Goal: Use online tool/utility: Utilize a website feature to perform a specific function

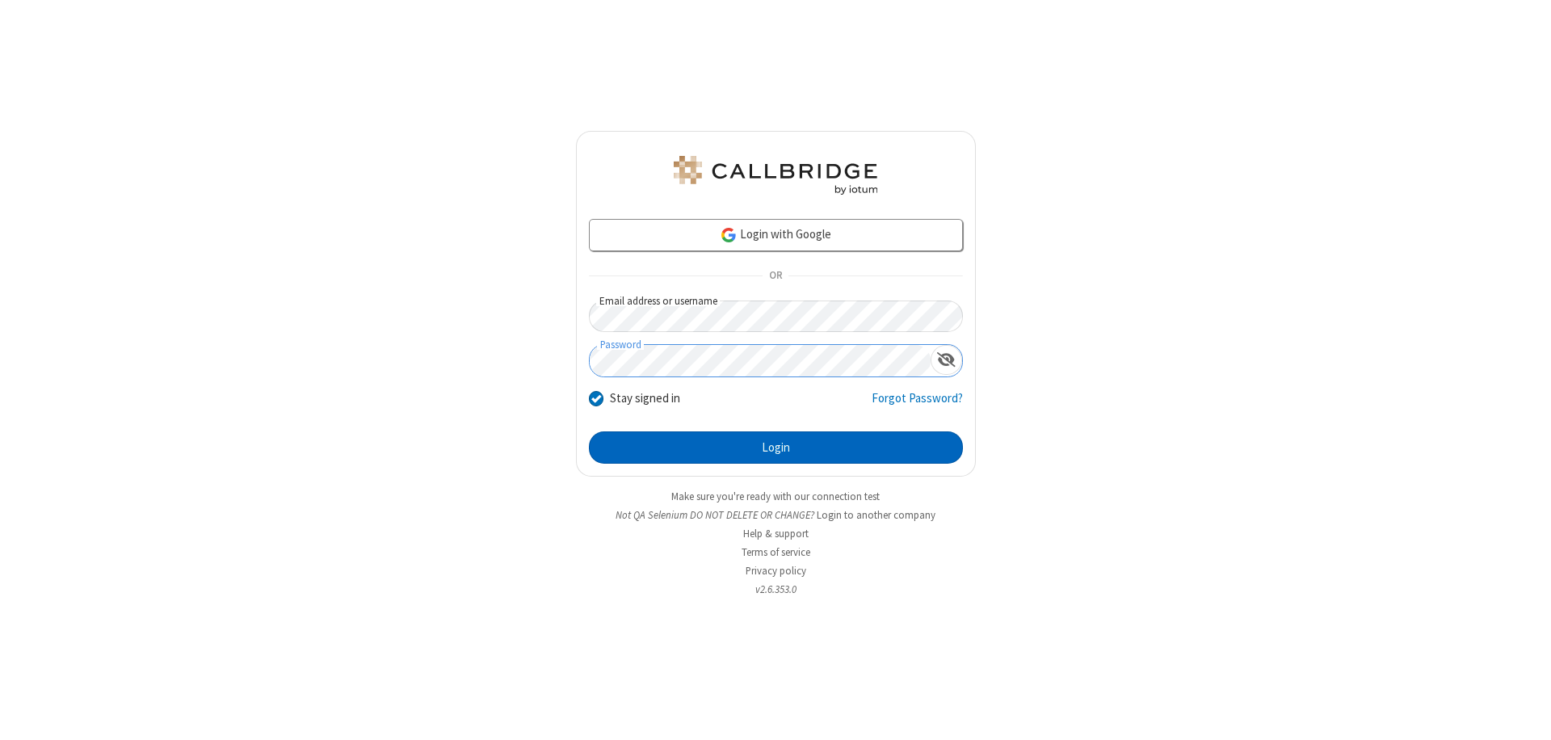
click at [776, 448] on button "Login" at bounding box center [776, 447] width 374 height 32
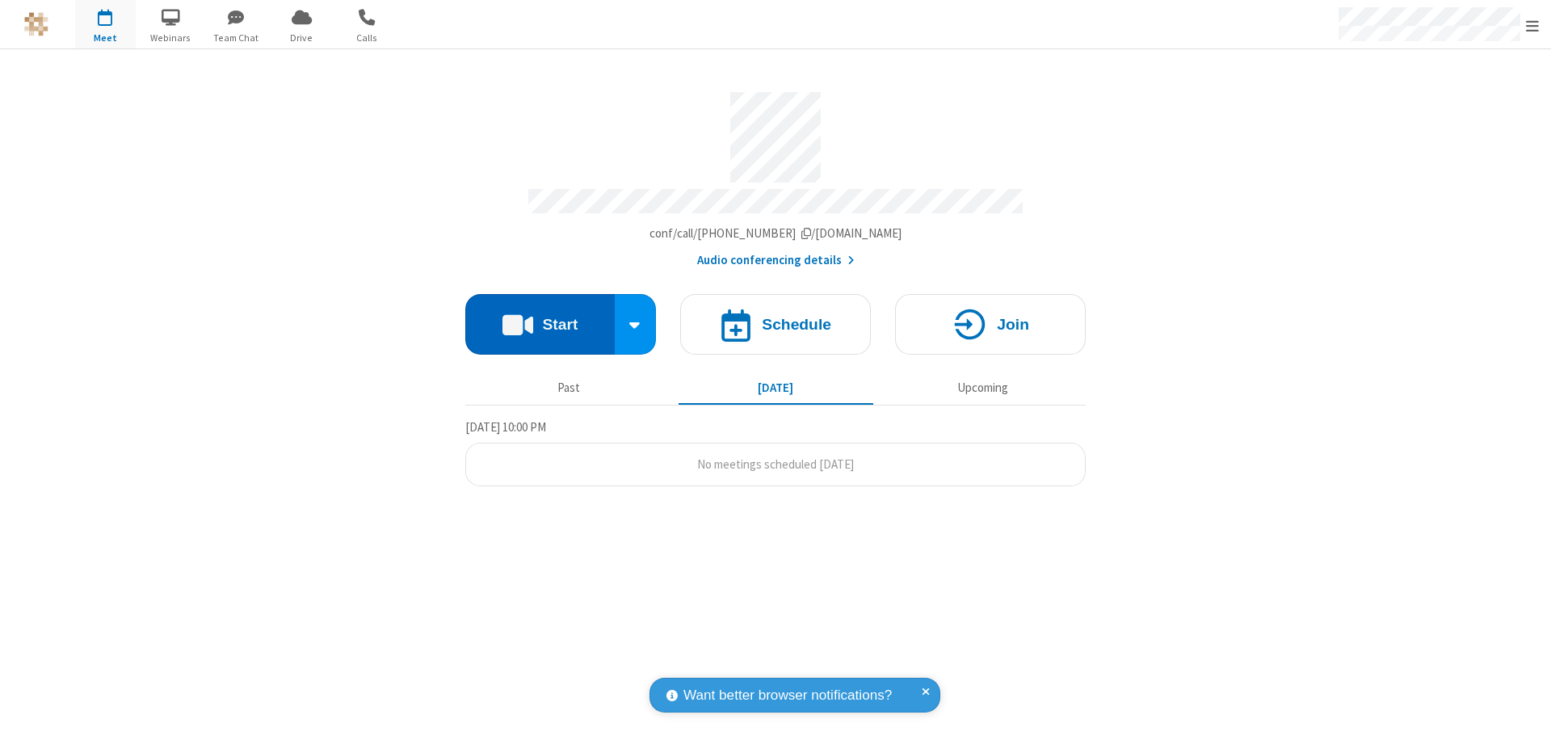
click at [540, 317] on button "Start" at bounding box center [539, 324] width 149 height 61
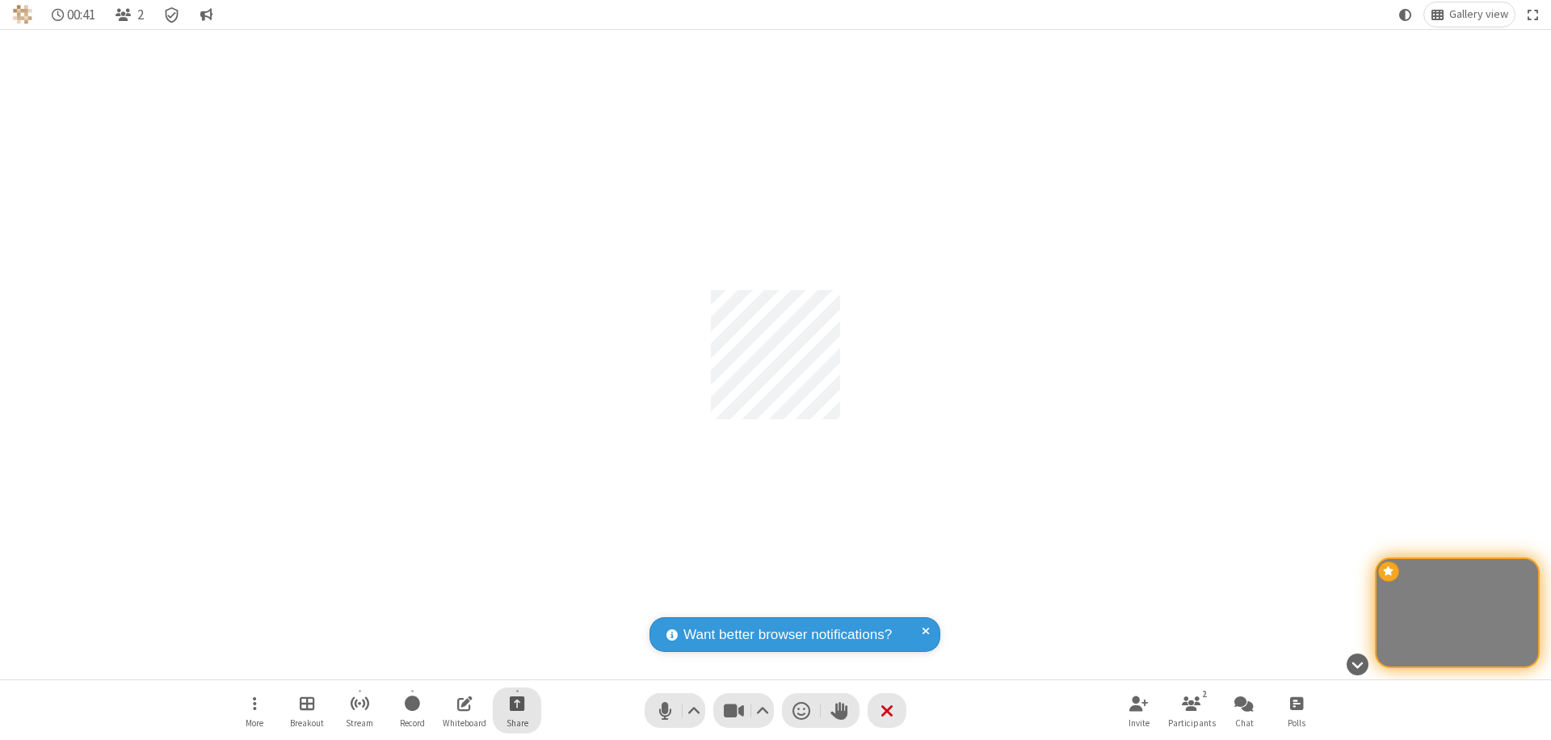
click at [517, 703] on span "Start sharing" at bounding box center [517, 703] width 15 height 20
click at [452, 664] on span "Share my screen" at bounding box center [452, 665] width 19 height 14
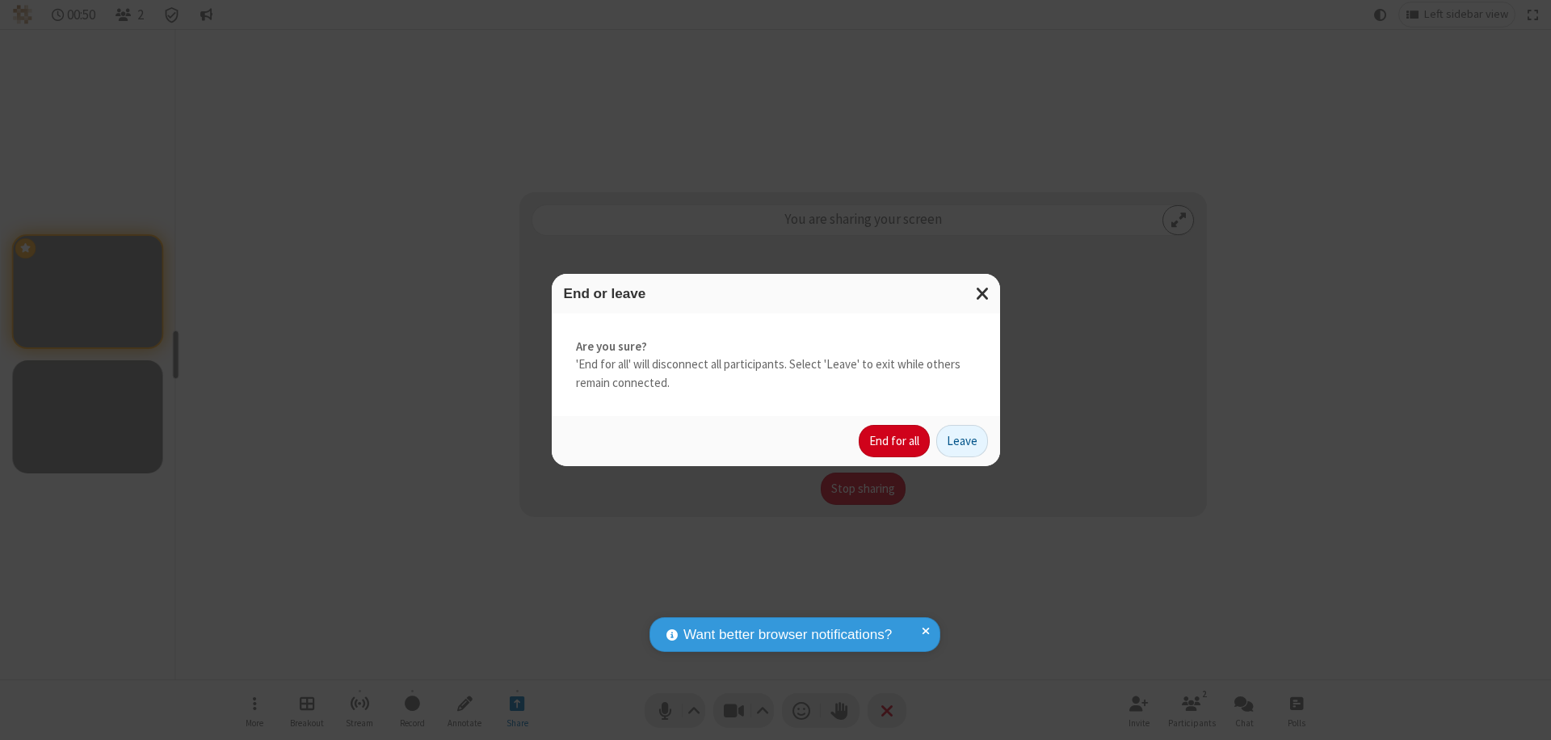
click at [895, 441] on button "End for all" at bounding box center [894, 441] width 71 height 32
